Goal: Task Accomplishment & Management: Manage account settings

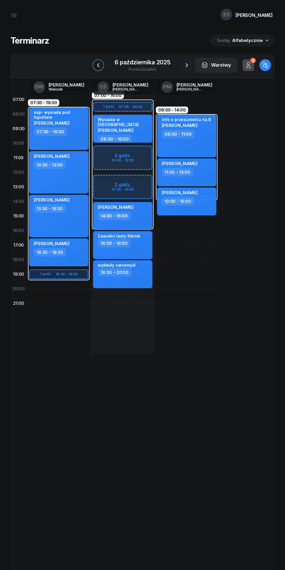
click at [99, 65] on icon "button" at bounding box center [98, 65] width 7 height 7
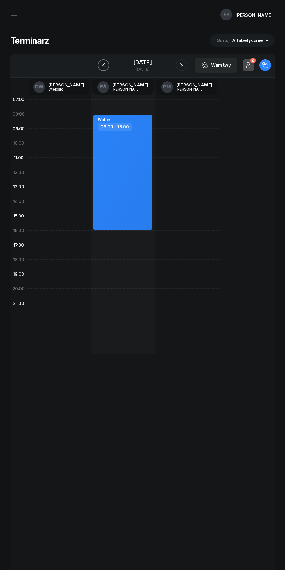
click at [100, 64] on icon "button" at bounding box center [103, 65] width 7 height 7
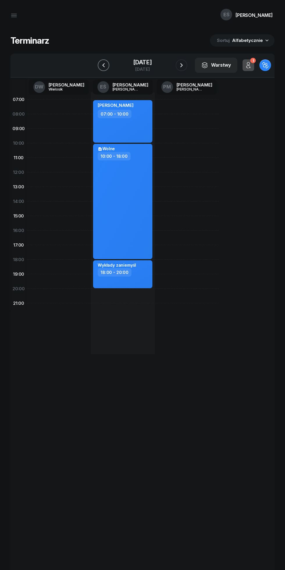
click at [100, 62] on icon "button" at bounding box center [103, 65] width 7 height 7
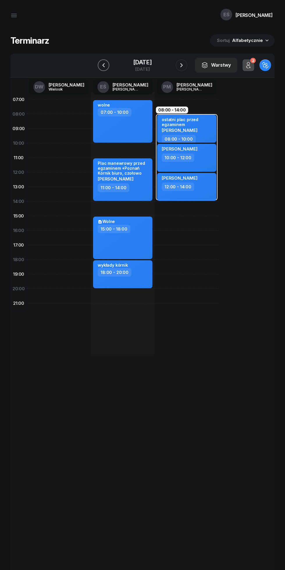
click at [102, 68] on icon "button" at bounding box center [103, 65] width 7 height 7
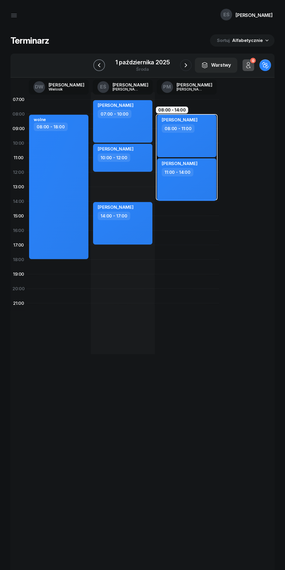
click at [99, 64] on icon "button" at bounding box center [99, 65] width 7 height 7
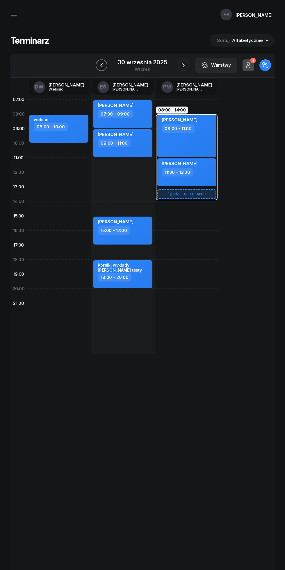
click at [102, 64] on icon "button" at bounding box center [101, 65] width 2 height 4
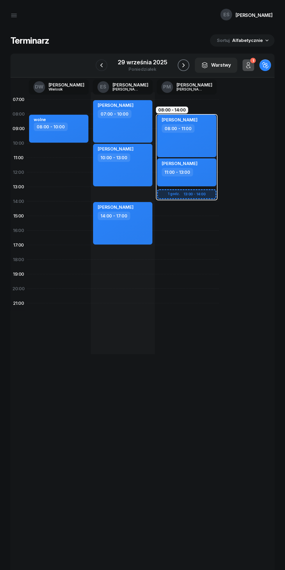
click at [181, 66] on icon "button" at bounding box center [183, 65] width 7 height 7
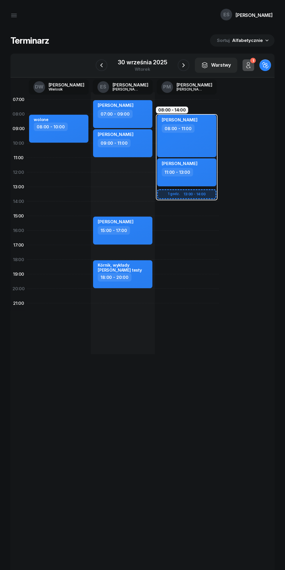
click at [203, 176] on div "11:00 - 13:00" at bounding box center [187, 172] width 51 height 8
select select "11"
select select "13"
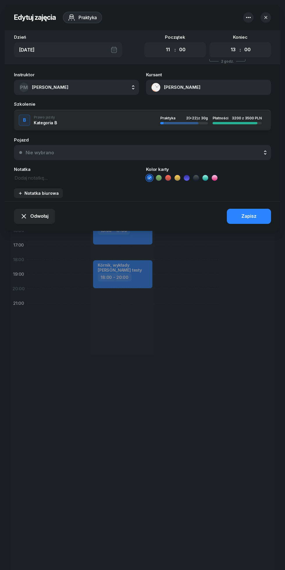
click at [266, 17] on icon "button" at bounding box center [266, 17] width 3 height 3
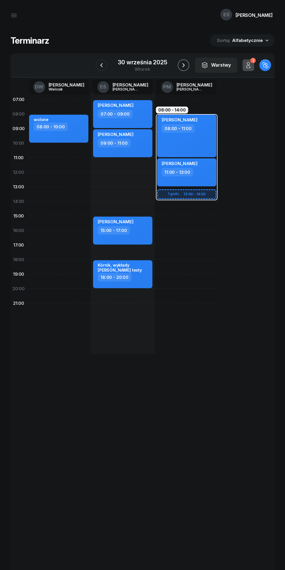
click at [183, 65] on icon "button" at bounding box center [183, 65] width 7 height 7
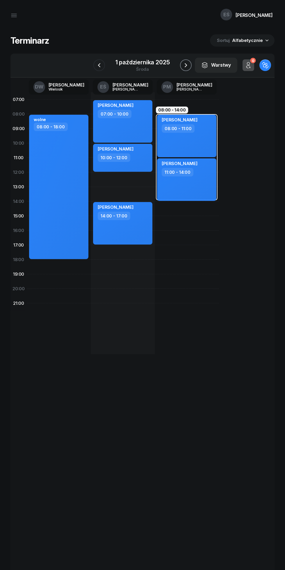
click at [185, 64] on icon "button" at bounding box center [186, 65] width 7 height 7
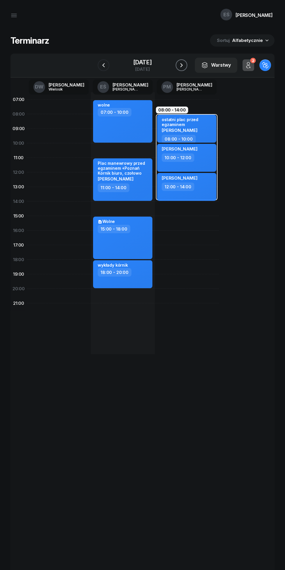
click at [185, 65] on icon "button" at bounding box center [181, 65] width 7 height 7
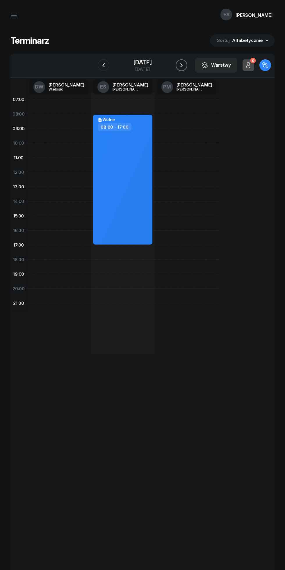
click at [185, 65] on icon "button" at bounding box center [181, 65] width 7 height 7
click at [185, 66] on icon "button" at bounding box center [181, 65] width 7 height 7
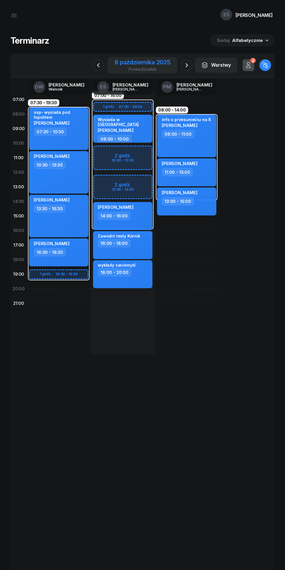
click at [123, 62] on div "6 października 2025" at bounding box center [143, 62] width 56 height 6
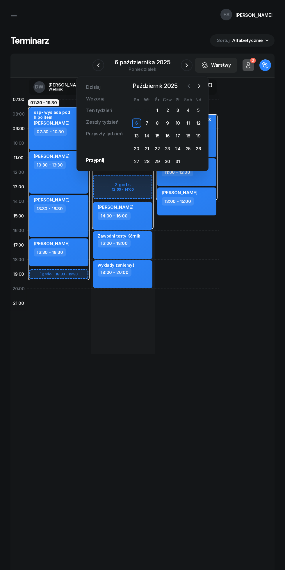
click at [189, 86] on icon "button" at bounding box center [189, 86] width 6 height 6
click at [135, 162] on div "29" at bounding box center [136, 161] width 9 height 9
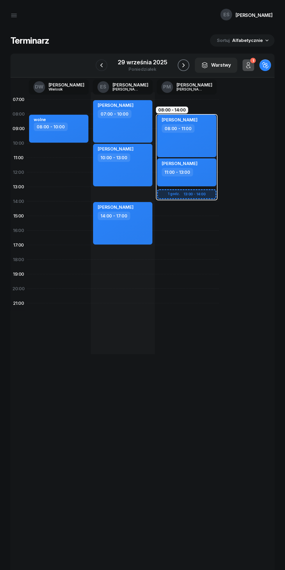
click at [185, 63] on icon "button" at bounding box center [183, 65] width 7 height 7
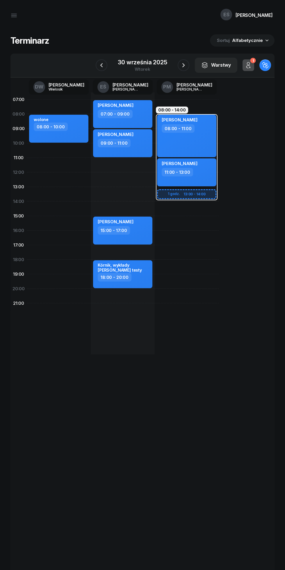
click at [202, 175] on div "11:00 - 13:00" at bounding box center [187, 172] width 51 height 8
select select "11"
select select "13"
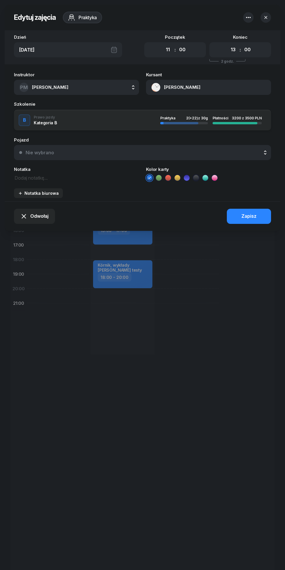
click at [52, 88] on span "[PERSON_NAME]" at bounding box center [50, 87] width 36 height 6
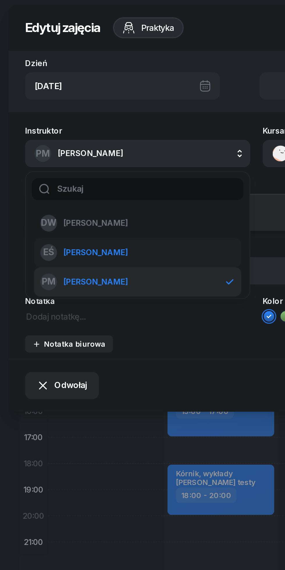
click at [38, 140] on span "[PERSON_NAME]" at bounding box center [53, 143] width 36 height 8
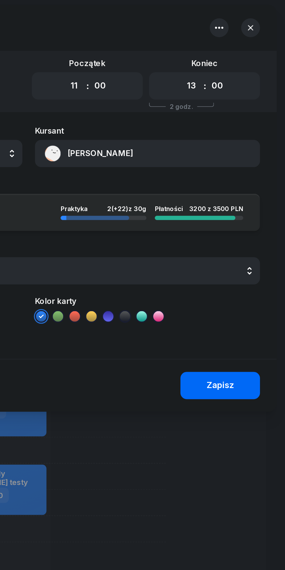
click at [250, 217] on div "Zapisz" at bounding box center [249, 217] width 15 height 8
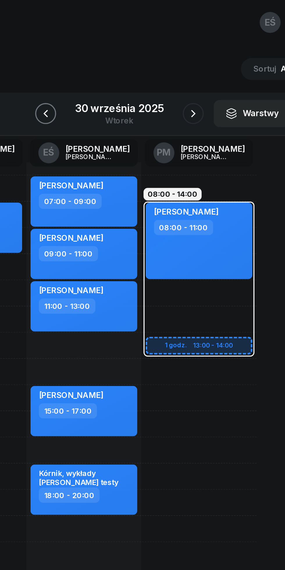
click at [103, 62] on icon "button" at bounding box center [101, 65] width 7 height 7
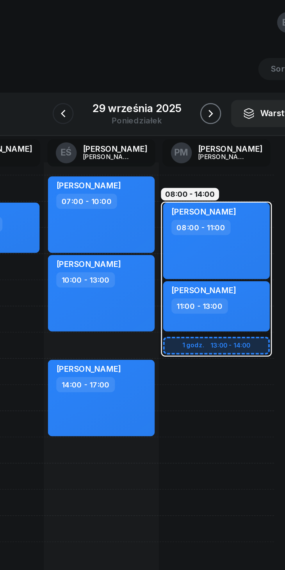
click at [184, 64] on icon "button" at bounding box center [183, 65] width 7 height 7
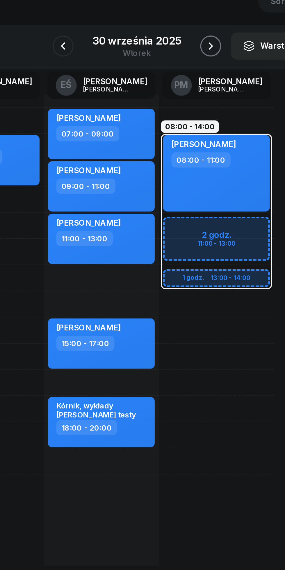
click at [183, 65] on icon "button" at bounding box center [184, 65] width 2 height 4
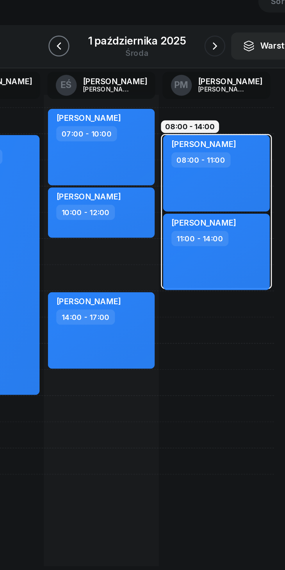
click at [99, 65] on icon "button" at bounding box center [99, 65] width 7 height 7
click at [102, 65] on icon "button" at bounding box center [101, 65] width 7 height 7
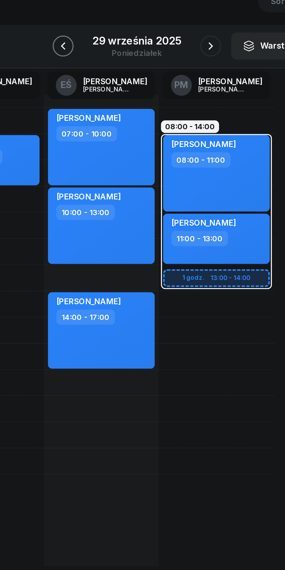
click at [199, 143] on div "[PERSON_NAME] 08:00 - 11:00" at bounding box center [186, 136] width 59 height 43
select select "08"
select select "11"
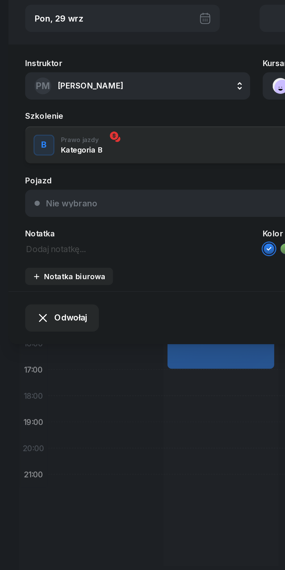
click at [37, 218] on span "Odwołaj" at bounding box center [39, 217] width 18 height 8
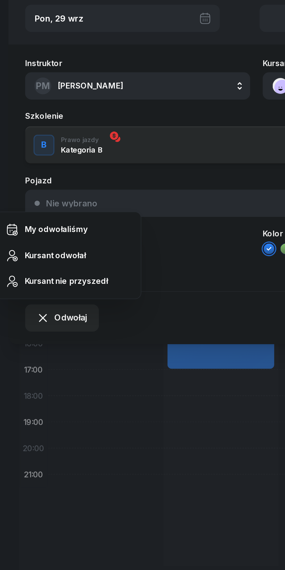
click at [22, 168] on div "My odwołaliśmy" at bounding box center [31, 167] width 35 height 8
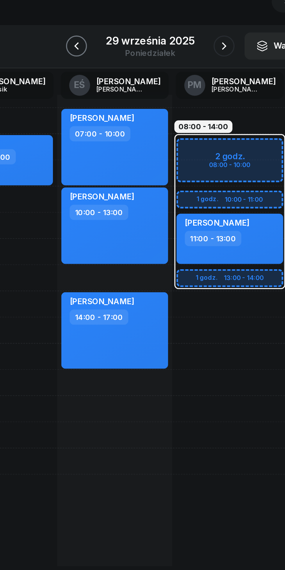
click at [208, 172] on div "11:00 - 13:00" at bounding box center [187, 172] width 51 height 8
select select "11"
select select "13"
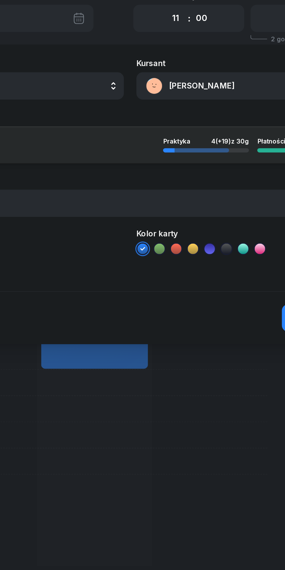
click at [179, 88] on button "[PERSON_NAME]" at bounding box center [208, 87] width 125 height 15
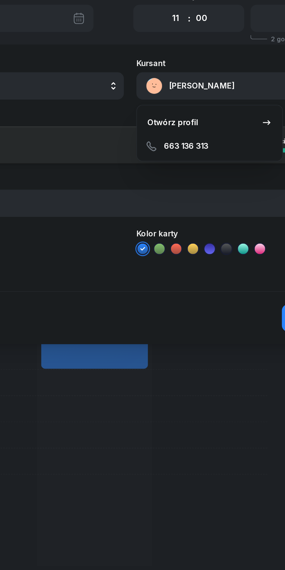
click at [165, 121] on div "663 136 313" at bounding box center [187, 121] width 76 height 12
click at [163, 111] on div "Otwórz profil" at bounding box center [166, 108] width 28 height 8
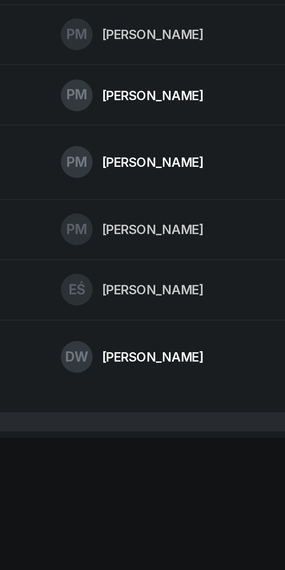
scroll to position [284, 0]
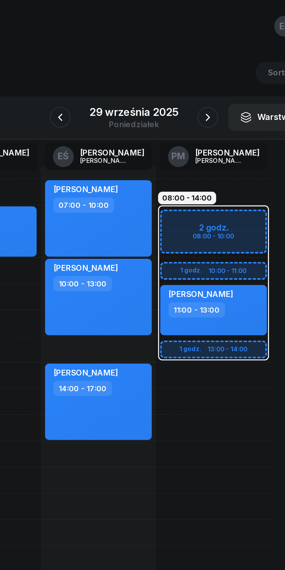
click at [205, 171] on div "11:00 - 13:00" at bounding box center [187, 172] width 51 height 8
select select "11"
select select "13"
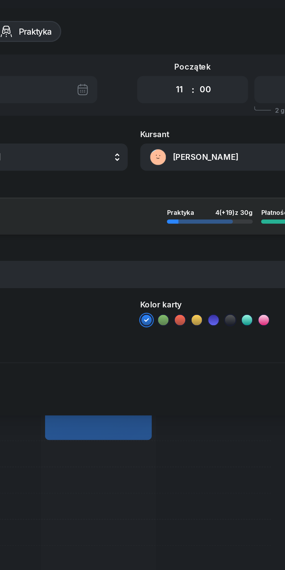
click at [164, 86] on button "[PERSON_NAME]" at bounding box center [208, 87] width 125 height 15
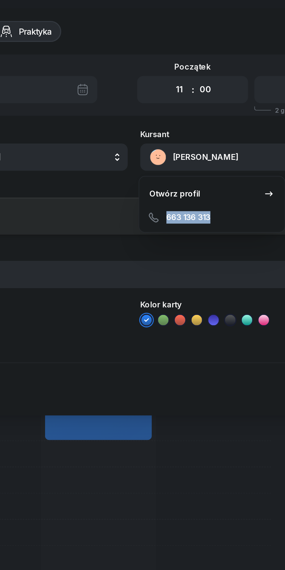
copy span "663 136 313"
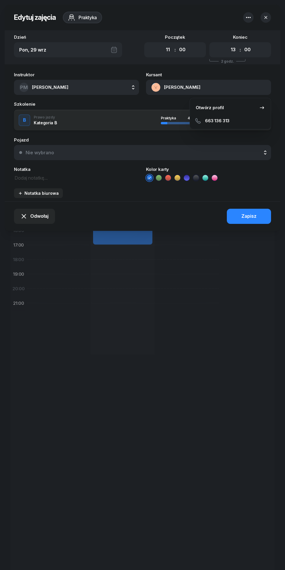
click at [266, 15] on icon "button" at bounding box center [266, 18] width 6 height 6
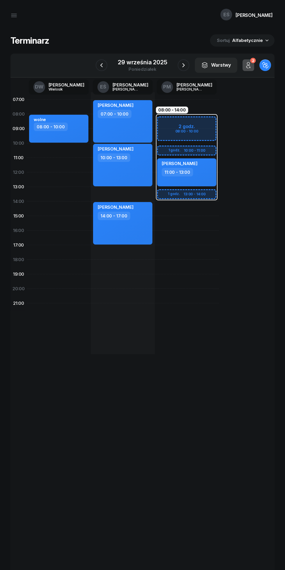
click at [184, 66] on icon "button" at bounding box center [183, 65] width 7 height 7
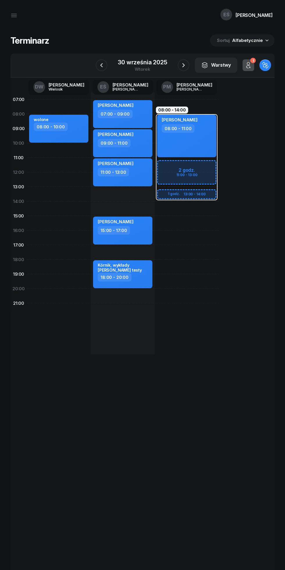
click at [105, 65] on icon "button" at bounding box center [101, 65] width 7 height 7
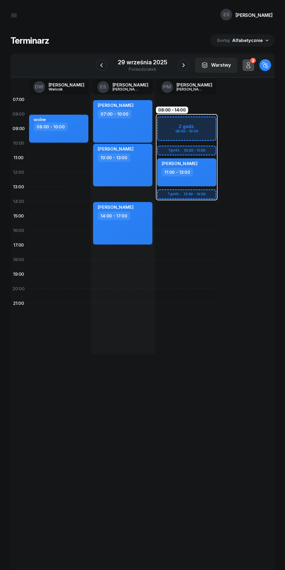
click at [201, 174] on div "11:00 - 13:00" at bounding box center [187, 172] width 51 height 8
select select "11"
select select "13"
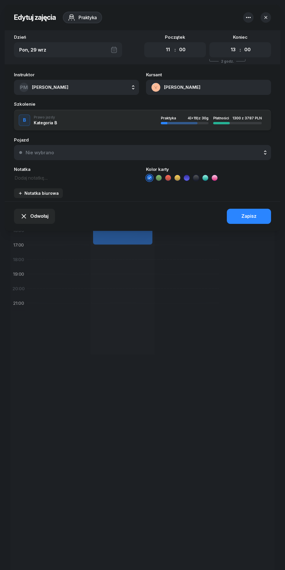
click at [165, 50] on select "00 01 02 03 04 05 06 07 08 09 10 11 12 13 14 15 16 17 18 19 20 21 22 23" at bounding box center [167, 50] width 11 height 12
select select "17"
click at [162, 44] on select "00 01 02 03 04 05 06 07 08 09 10 11 12 13 14 15 16 17 18 19 20 21 22 23" at bounding box center [167, 50] width 11 height 12
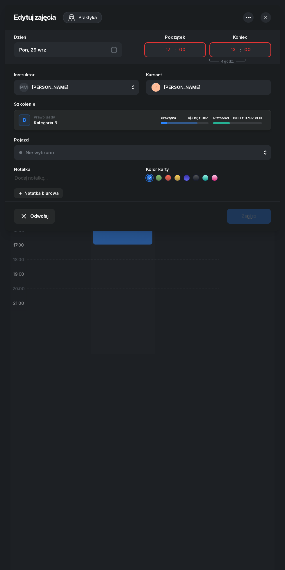
click at [233, 50] on select "00 01 02 03 04 05 06 07 08 09 10 11 12 13 14 15 16 17 18 19 20 21 22 23" at bounding box center [233, 50] width 11 height 12
select select "19"
click at [228, 44] on select "00 01 02 03 04 05 06 07 08 09 10 11 12 13 14 15 16 17 18 19 20 21 22 23" at bounding box center [233, 50] width 11 height 12
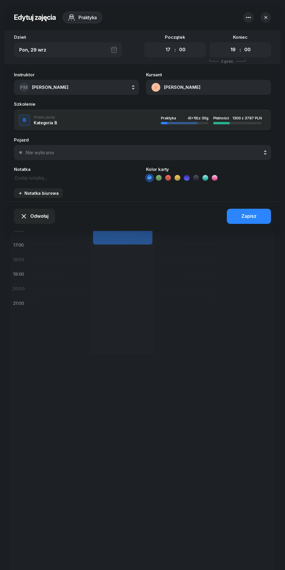
click at [44, 87] on span "[PERSON_NAME]" at bounding box center [50, 87] width 36 height 6
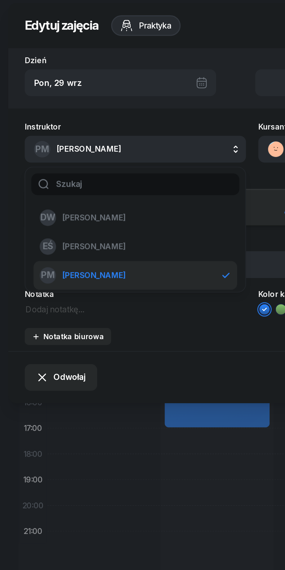
click at [44, 143] on span "[PERSON_NAME]" at bounding box center [53, 143] width 36 height 8
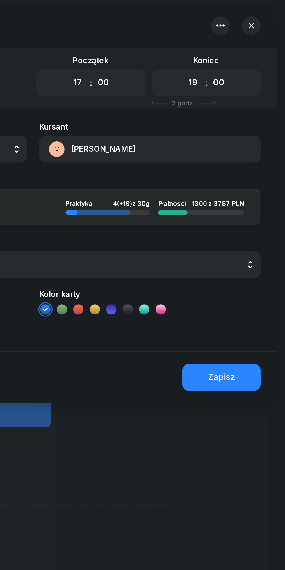
click at [256, 219] on div "Zapisz" at bounding box center [249, 217] width 15 height 8
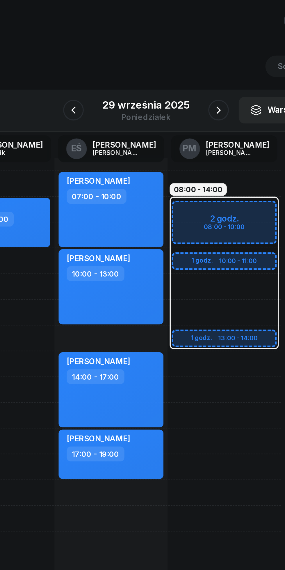
click at [183, 65] on icon "button" at bounding box center [183, 65] width 7 height 7
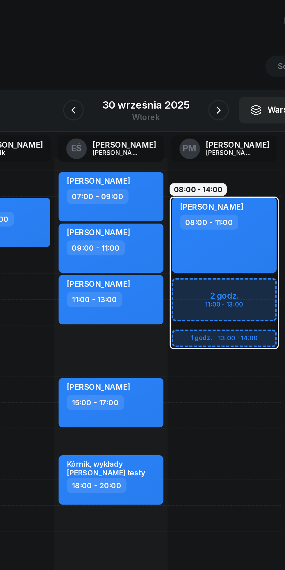
click at [183, 66] on icon "button" at bounding box center [184, 65] width 2 height 4
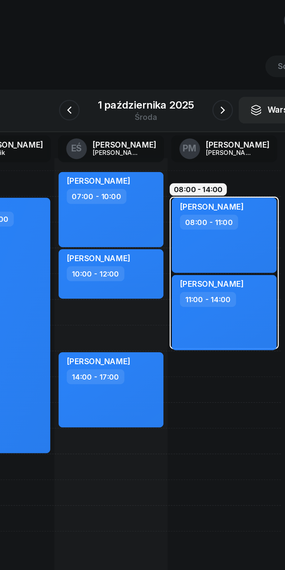
click at [186, 65] on icon "button" at bounding box center [186, 65] width 7 height 7
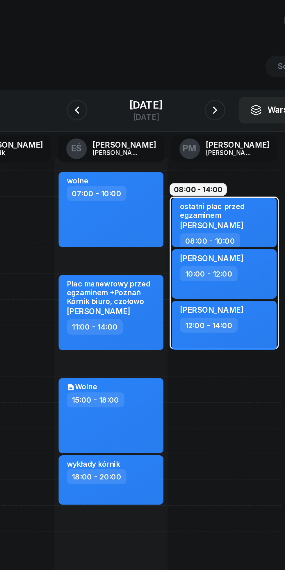
click at [185, 66] on icon "button" at bounding box center [181, 65] width 7 height 7
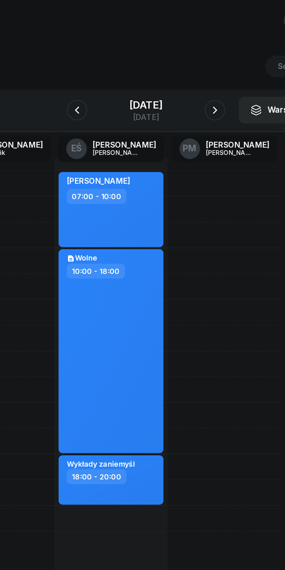
click at [183, 70] on button "button" at bounding box center [182, 65] width 12 height 12
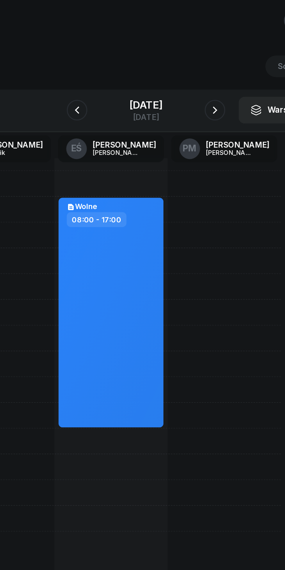
click at [185, 65] on icon "button" at bounding box center [181, 65] width 7 height 7
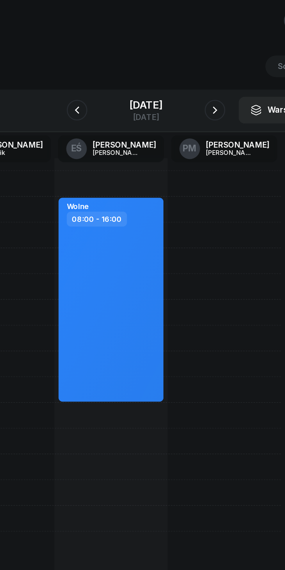
click at [183, 66] on icon "button" at bounding box center [182, 65] width 2 height 4
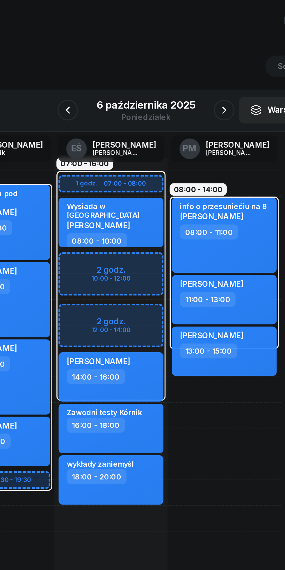
click at [187, 69] on button "button" at bounding box center [187, 65] width 12 height 12
